Goal: Task Accomplishment & Management: Use online tool/utility

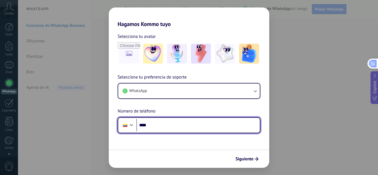
click at [171, 120] on input "****" at bounding box center [199, 125] width 124 height 13
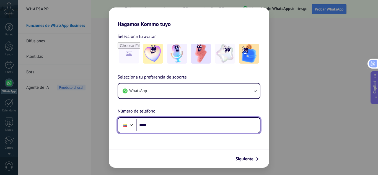
click at [180, 120] on input "****" at bounding box center [199, 125] width 124 height 13
paste input "**********"
click at [158, 126] on input "**********" at bounding box center [199, 125] width 124 height 13
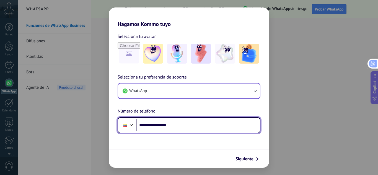
type input "**********"
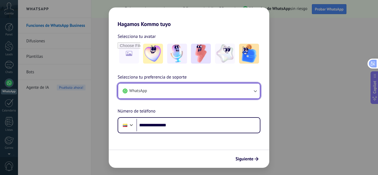
click at [251, 91] on button "WhatsApp" at bounding box center [189, 91] width 142 height 15
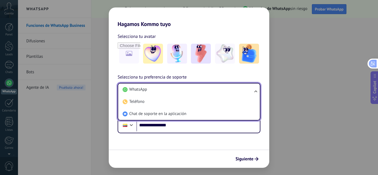
click at [251, 91] on li "WhatsApp" at bounding box center [187, 90] width 135 height 12
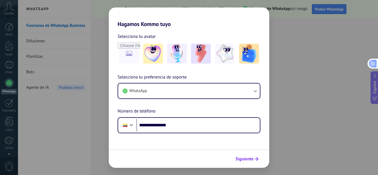
click at [247, 160] on span "Siguiente" at bounding box center [245, 159] width 18 height 4
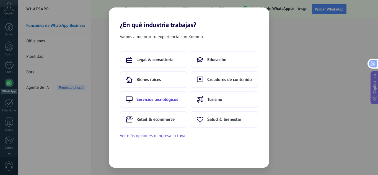
click at [155, 101] on span "Servicios tecnológicos" at bounding box center [158, 100] width 42 height 6
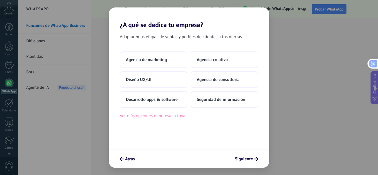
click at [148, 118] on button "Ver más opciones o ingresa la tuya" at bounding box center [152, 115] width 65 height 7
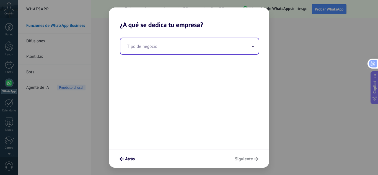
click at [173, 47] on input "text" at bounding box center [189, 46] width 138 height 16
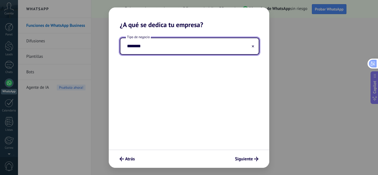
type input "********"
click at [252, 48] on button at bounding box center [253, 45] width 3 height 5
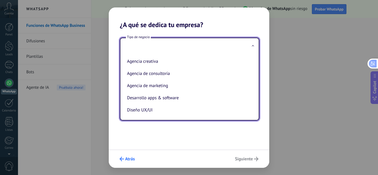
click at [126, 155] on button "Atrás" at bounding box center [127, 159] width 20 height 9
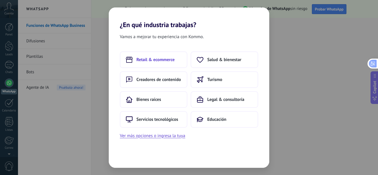
click at [165, 60] on span "Retail & ecommerce" at bounding box center [156, 60] width 38 height 6
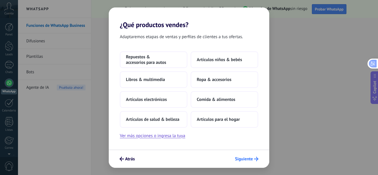
click at [246, 159] on span "Siguiente" at bounding box center [244, 159] width 18 height 4
click at [159, 101] on span "Artículos electrónicos" at bounding box center [146, 100] width 41 height 6
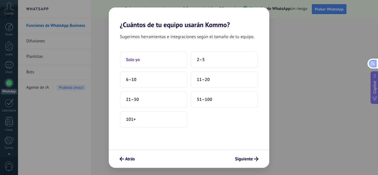
click at [155, 60] on button "Solo yo" at bounding box center [154, 60] width 68 height 17
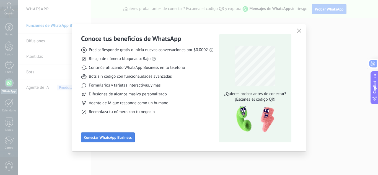
click at [99, 138] on span "Conectar WhatsApp Business" at bounding box center [108, 138] width 48 height 4
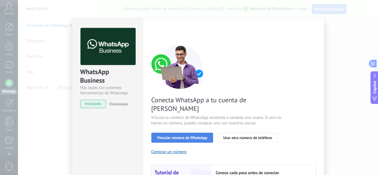
click at [189, 136] on span "Vincular número de WhatsApp" at bounding box center [182, 138] width 50 height 4
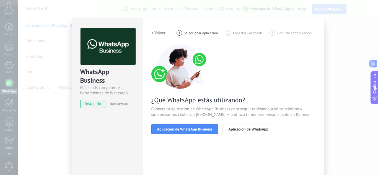
click at [189, 129] on span "Aplicación de WhatsApp Business" at bounding box center [184, 129] width 55 height 4
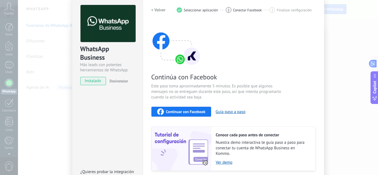
scroll to position [9, 0]
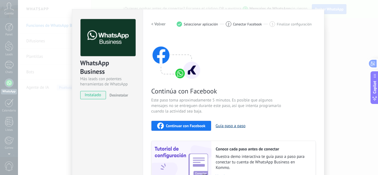
click at [227, 127] on button "Guía paso a paso" at bounding box center [231, 126] width 30 height 5
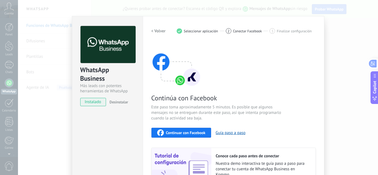
scroll to position [0, 0]
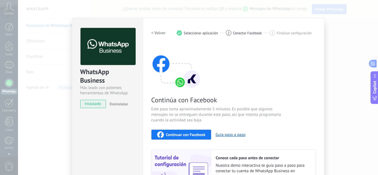
click at [154, 34] on h2 "< Volver" at bounding box center [159, 32] width 14 height 5
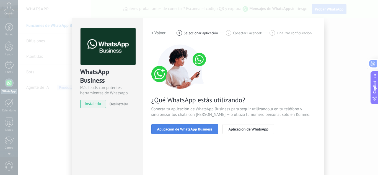
click at [178, 132] on button "Aplicación de WhatsApp Business" at bounding box center [185, 129] width 67 height 10
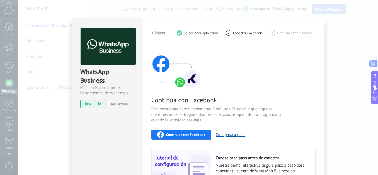
click at [178, 132] on div "Continuar con Facebook" at bounding box center [181, 135] width 48 height 7
click at [160, 33] on h2 "< Volver" at bounding box center [159, 32] width 14 height 5
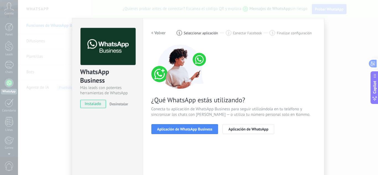
click at [160, 33] on h2 "< Volver" at bounding box center [159, 32] width 14 height 5
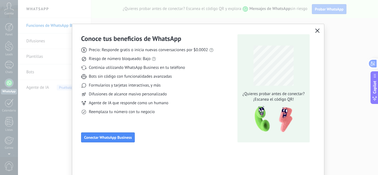
click at [315, 30] on icon "button" at bounding box center [317, 31] width 4 height 4
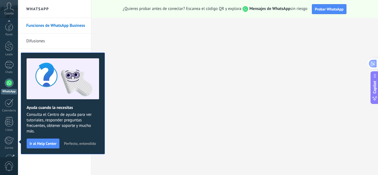
scroll to position [55, 0]
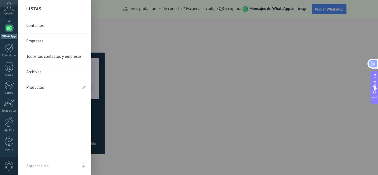
click at [8, 31] on div at bounding box center [9, 28] width 9 height 9
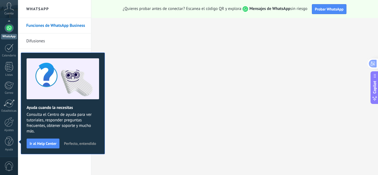
click at [8, 31] on div at bounding box center [9, 28] width 9 height 9
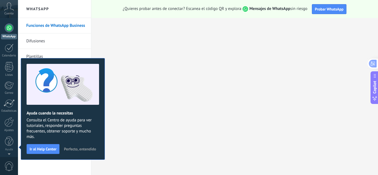
scroll to position [0, 0]
click at [42, 43] on link "Difusiones" at bounding box center [55, 42] width 59 height 16
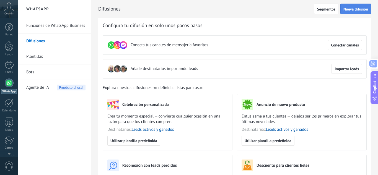
click at [358, 9] on span "Nueva difusión" at bounding box center [356, 9] width 25 height 4
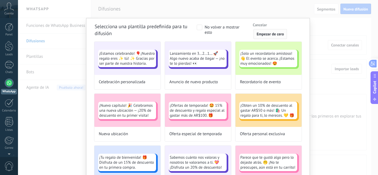
click at [263, 36] on span "Empezar de cero" at bounding box center [270, 34] width 27 height 4
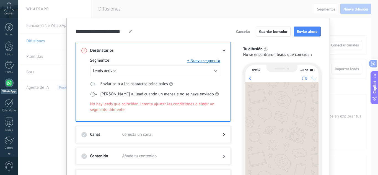
click at [244, 34] on span "Cancelar" at bounding box center [243, 32] width 14 height 4
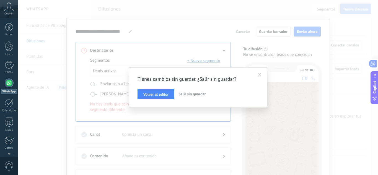
click at [185, 94] on span "Salir sin guardar" at bounding box center [192, 94] width 27 height 5
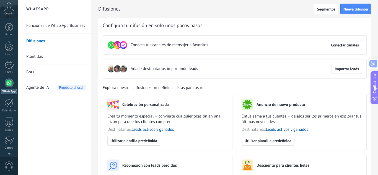
click at [42, 53] on link "Plantillas" at bounding box center [55, 57] width 59 height 16
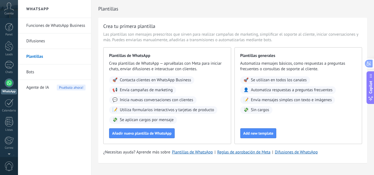
click at [42, 28] on link "Funciones de WhatsApp Business" at bounding box center [55, 26] width 59 height 16
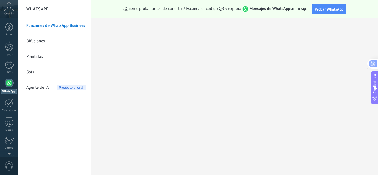
click at [38, 43] on link "Difusiones" at bounding box center [55, 42] width 59 height 16
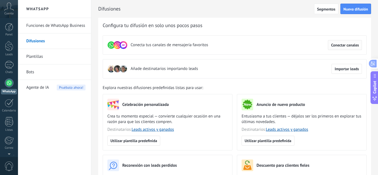
click at [352, 46] on span "Conectar canales" at bounding box center [345, 45] width 28 height 4
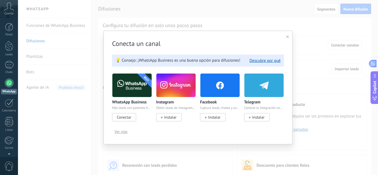
click at [126, 119] on span "Conectar" at bounding box center [124, 117] width 14 height 5
click at [121, 132] on span "Ver más" at bounding box center [121, 132] width 13 height 4
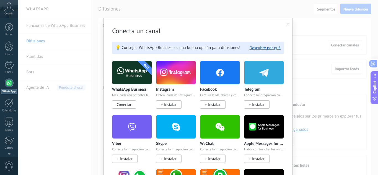
click at [132, 76] on img at bounding box center [131, 72] width 39 height 27
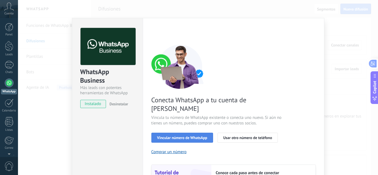
click at [189, 136] on span "Vincular número de WhatsApp" at bounding box center [182, 138] width 50 height 4
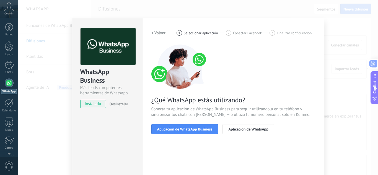
click at [189, 130] on span "Aplicación de WhatsApp Business" at bounding box center [184, 129] width 55 height 4
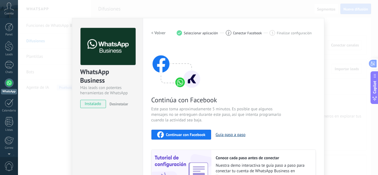
click at [224, 137] on button "Guía paso a paso" at bounding box center [231, 134] width 30 height 5
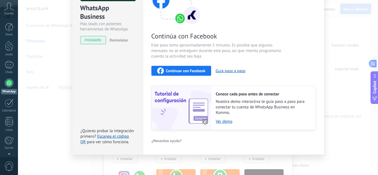
scroll to position [64, 0]
click at [116, 137] on link "Escanea el código QR" at bounding box center [105, 139] width 48 height 11
